Goal: Find specific page/section

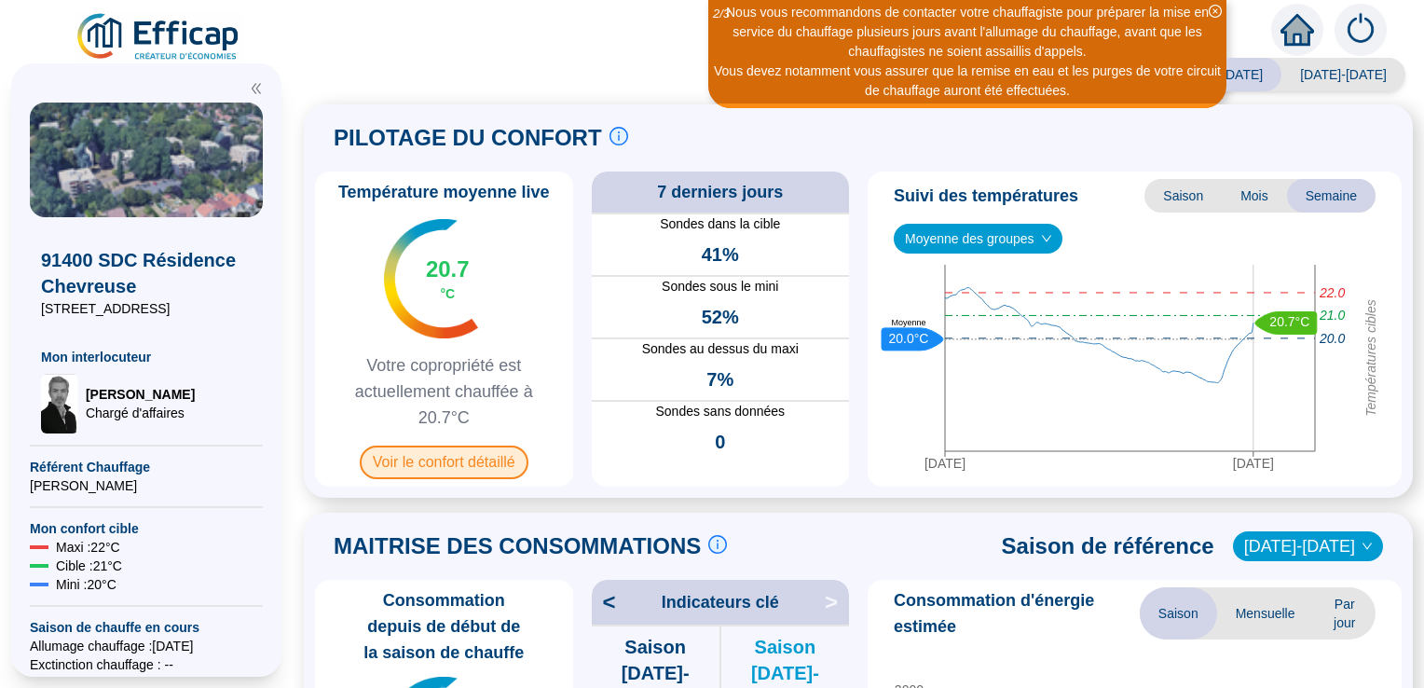
click at [513, 464] on span "Voir le confort détaillé" at bounding box center [444, 462] width 169 height 34
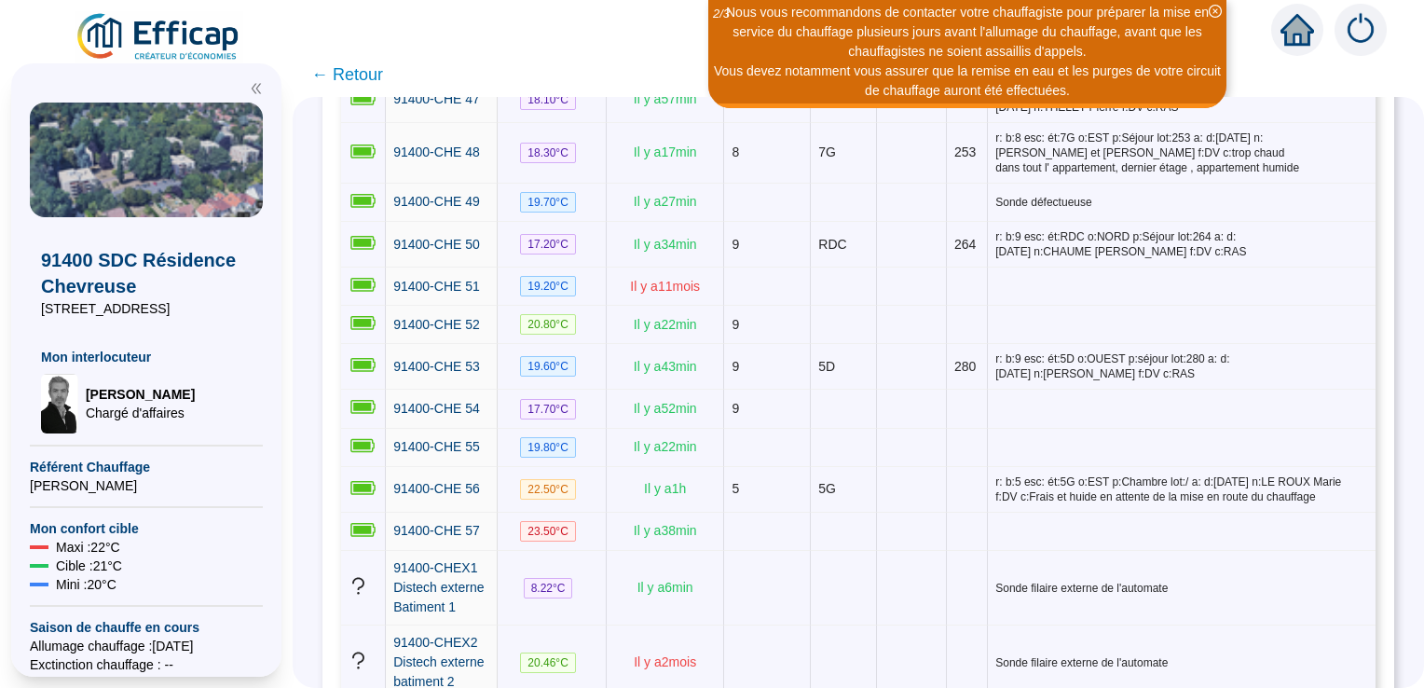
scroll to position [2721, 0]
